Goal: Task Accomplishment & Management: Manage account settings

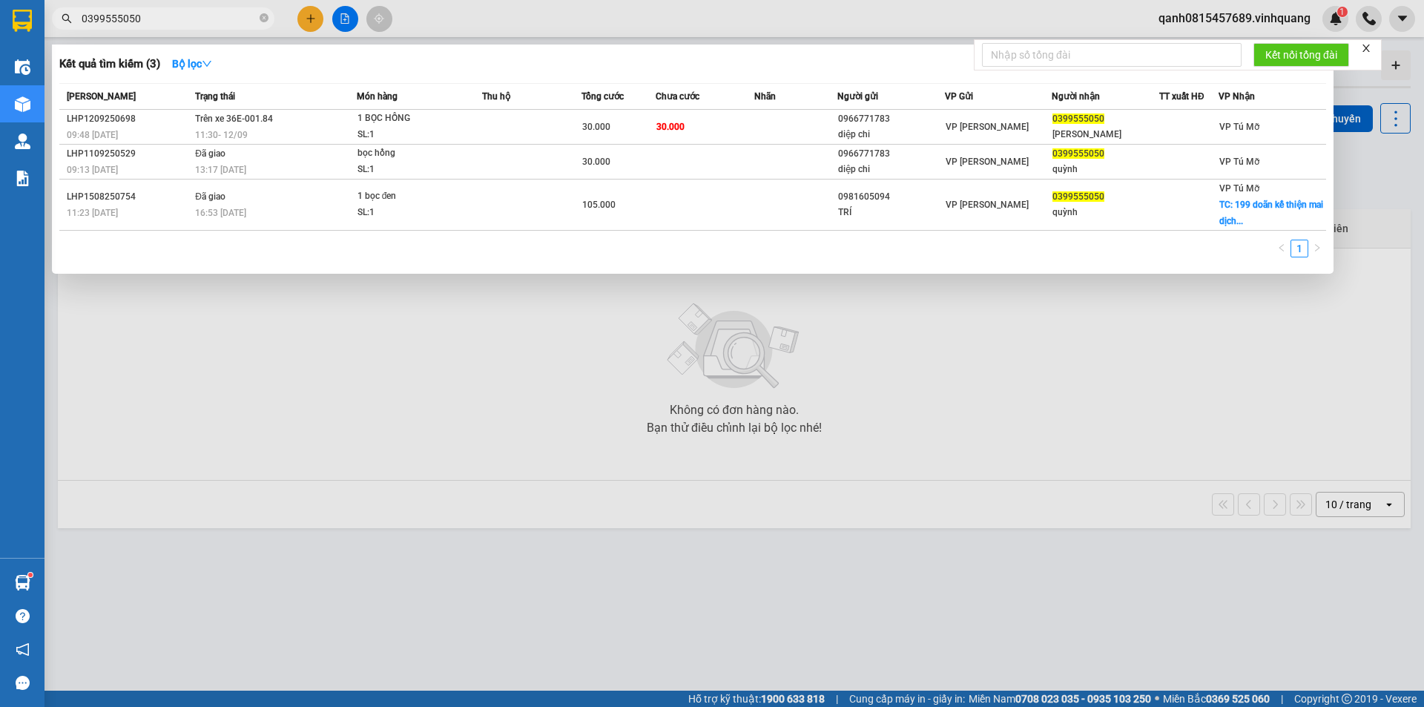
click at [1239, 16] on div at bounding box center [712, 353] width 1424 height 707
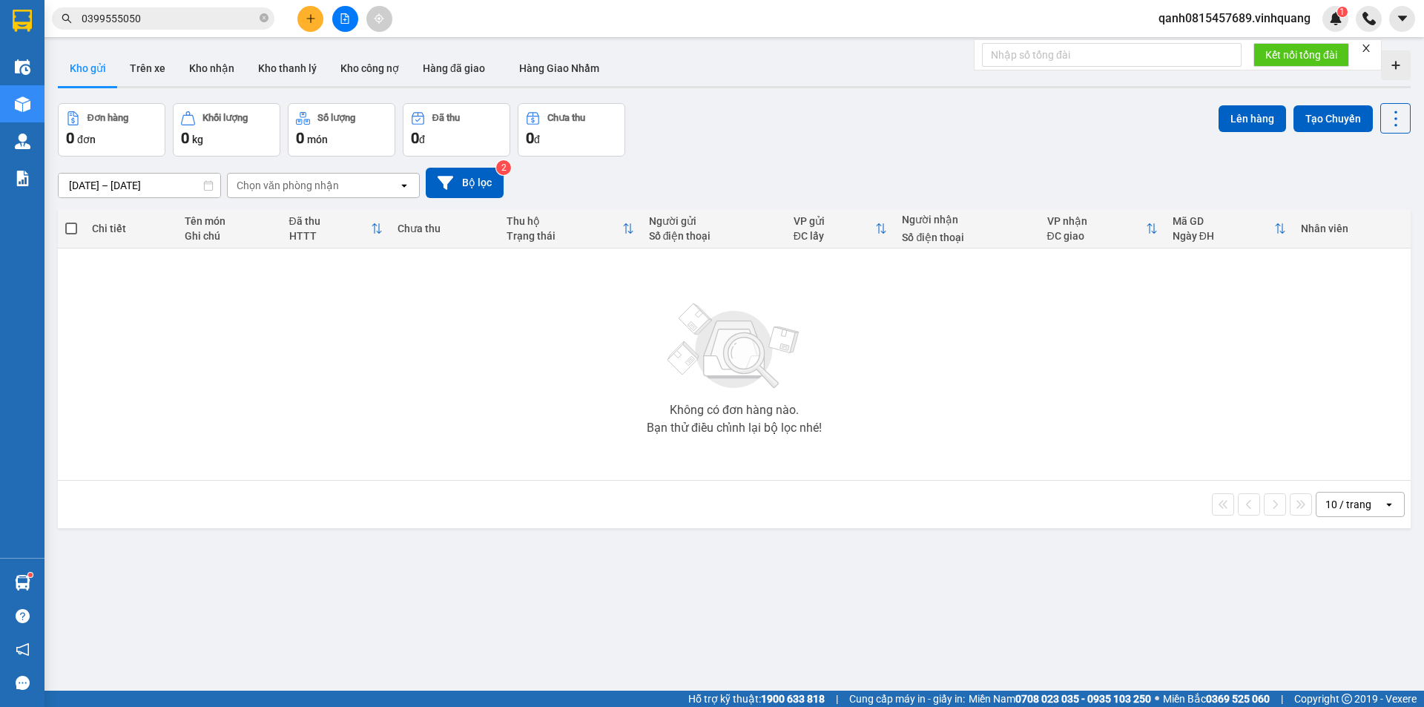
click at [1368, 44] on icon "close" at bounding box center [1365, 48] width 10 height 10
click at [1235, 17] on span "qanh0815457689.vinhquang" at bounding box center [1234, 18] width 176 height 19
click at [1241, 53] on span "Đăng xuất" at bounding box center [1241, 46] width 144 height 16
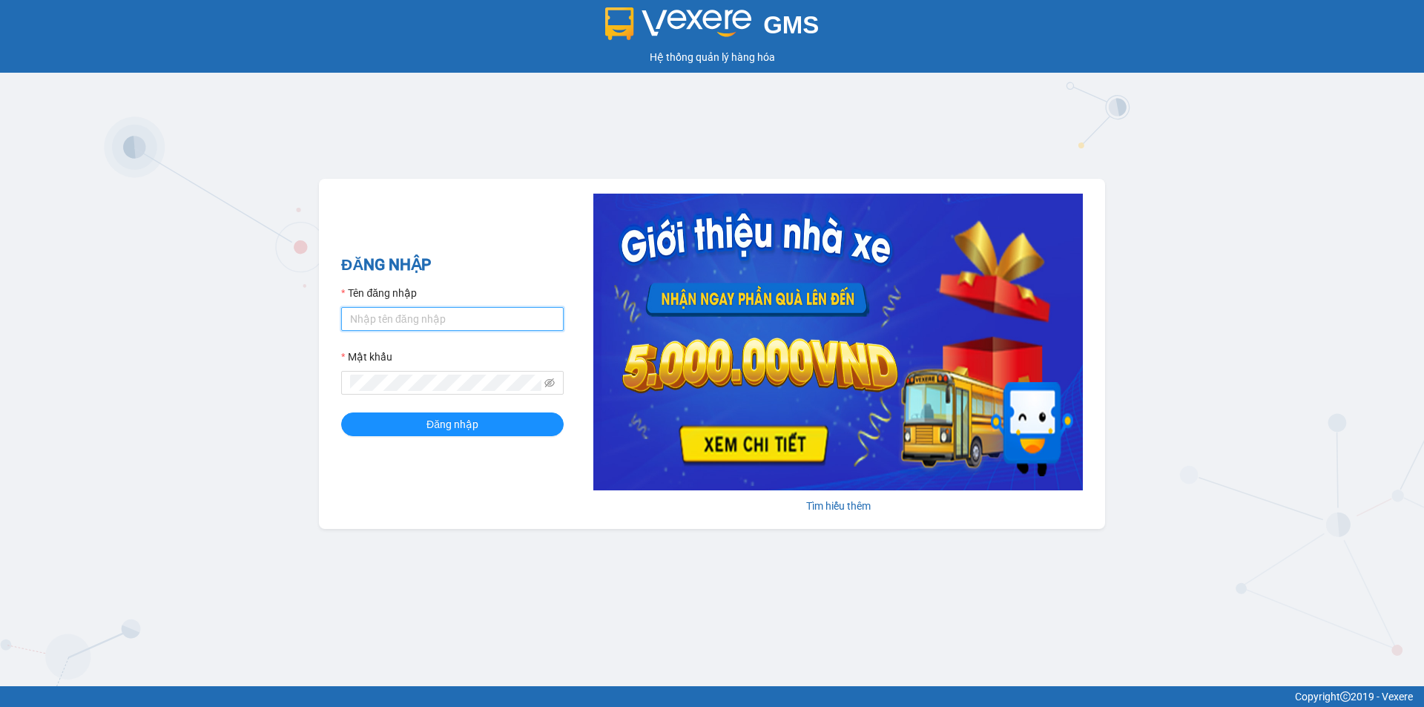
click at [488, 326] on input "Tên đăng nhập" at bounding box center [452, 319] width 222 height 24
type input "vophuong0961025083.vinhquang"
click at [362, 421] on button "Đăng nhập" at bounding box center [452, 424] width 222 height 24
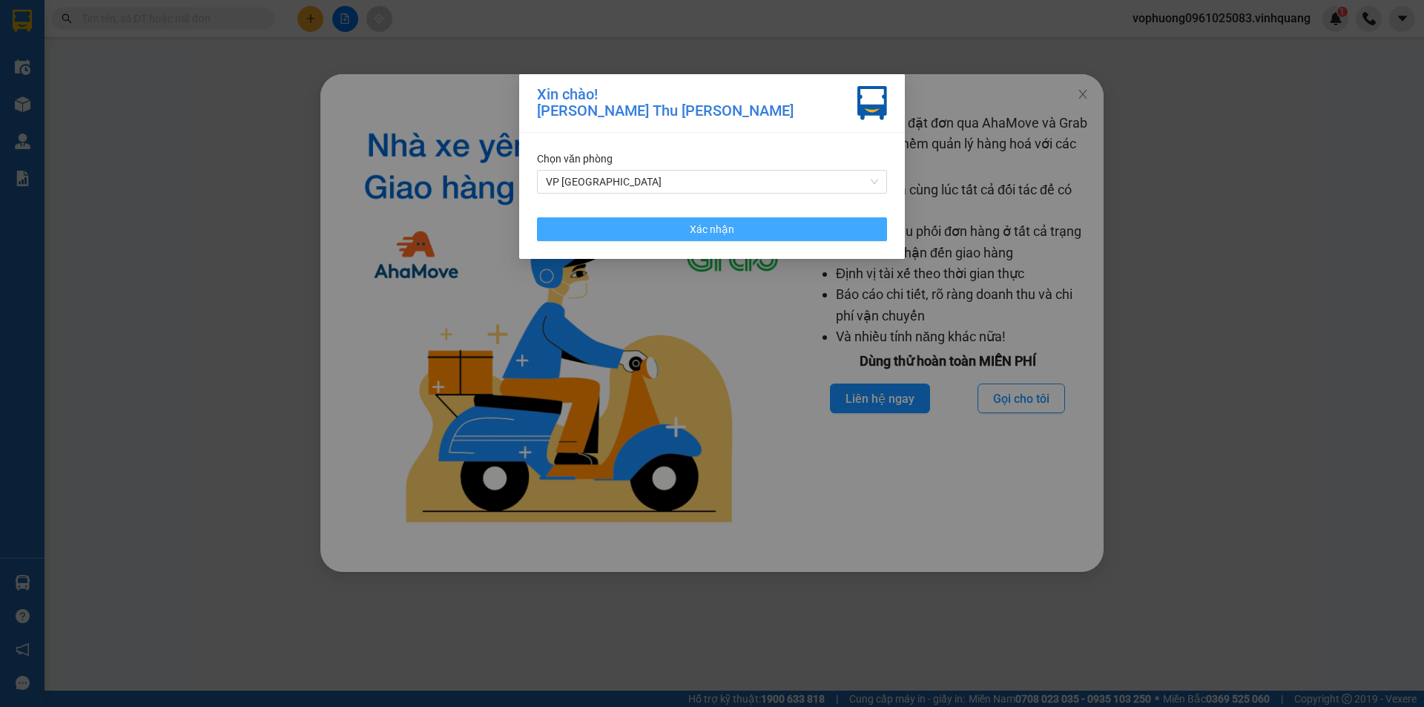
click at [636, 231] on button "Xác nhận" at bounding box center [712, 229] width 350 height 24
